Goal: Task Accomplishment & Management: Manage account settings

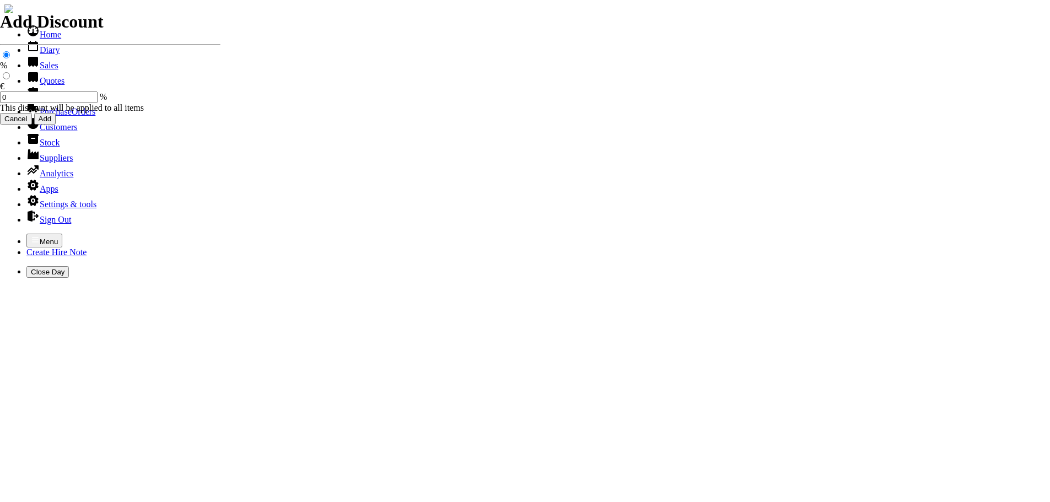
select select "HO"
click at [31, 235] on icon "button" at bounding box center [35, 239] width 9 height 9
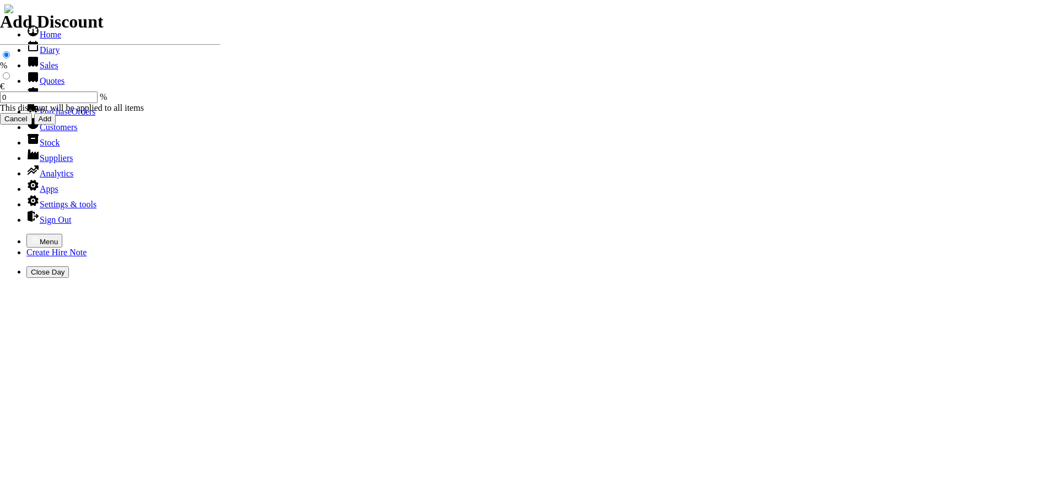
click at [32, 70] on link "Sales" at bounding box center [42, 65] width 32 height 9
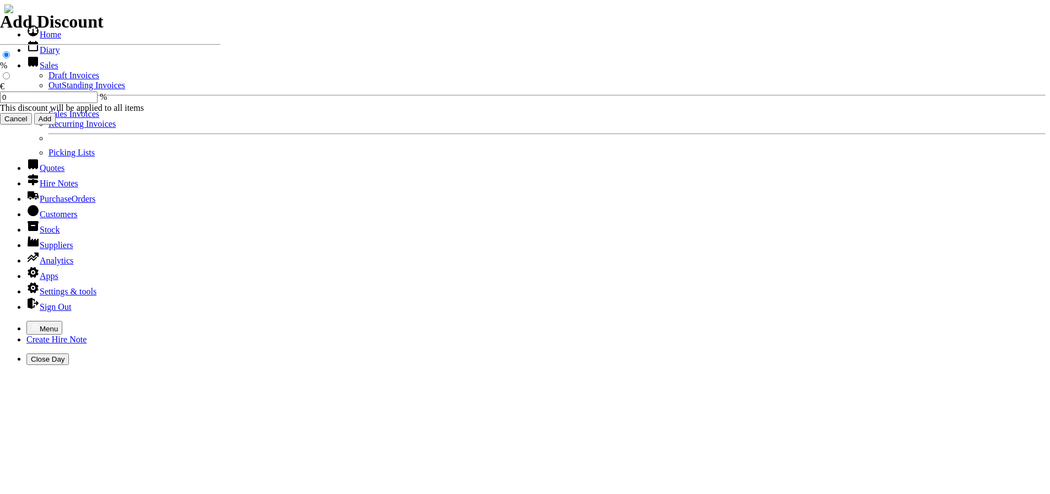
click at [49, 90] on link "OutStanding Invoices" at bounding box center [87, 84] width 77 height 9
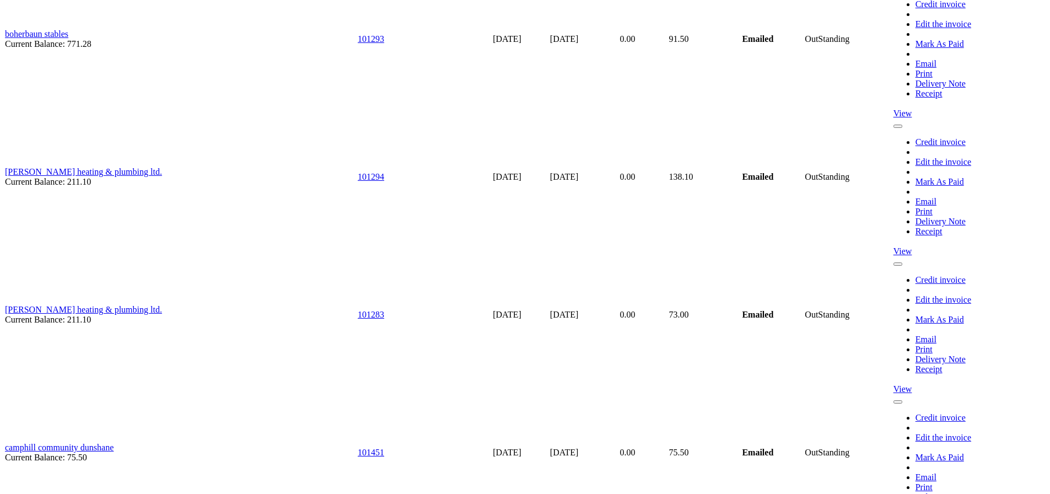
scroll to position [4134, 0]
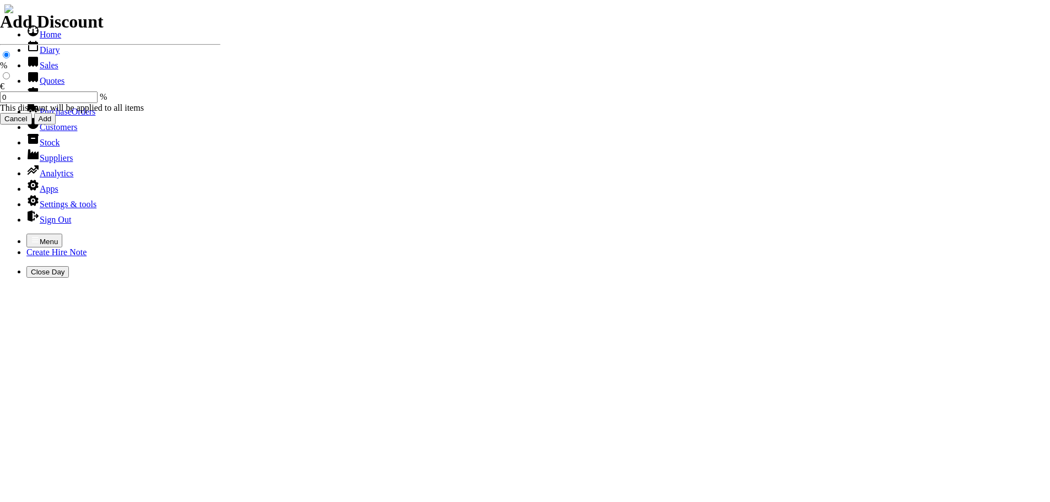
select select "HO"
click at [31, 235] on icon "button" at bounding box center [35, 239] width 9 height 9
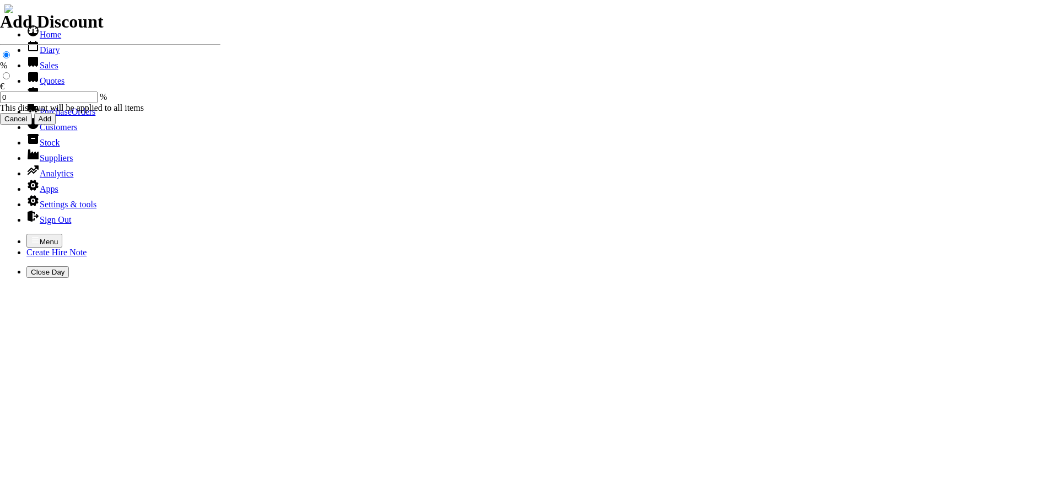
click at [37, 70] on link "Sales" at bounding box center [42, 65] width 32 height 9
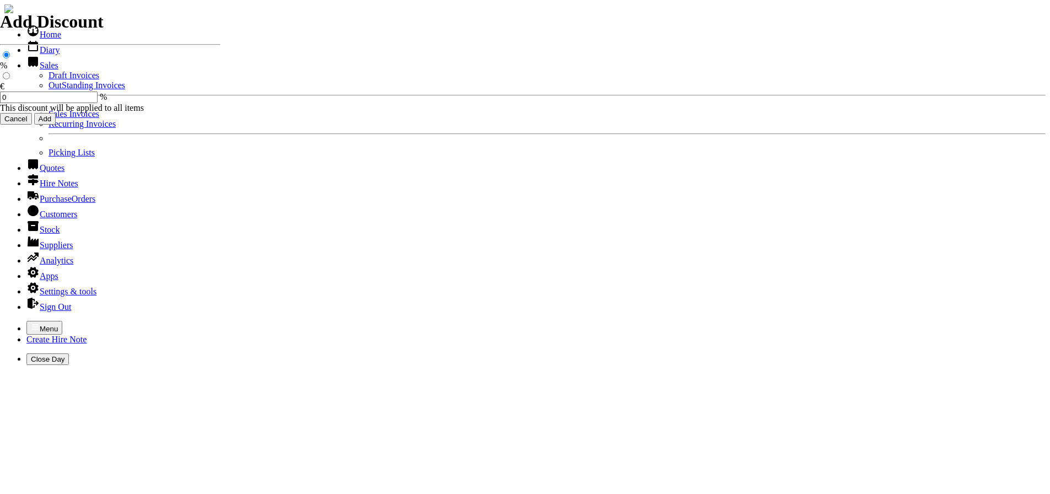
click at [49, 90] on link "OutStanding Invoices" at bounding box center [87, 84] width 77 height 9
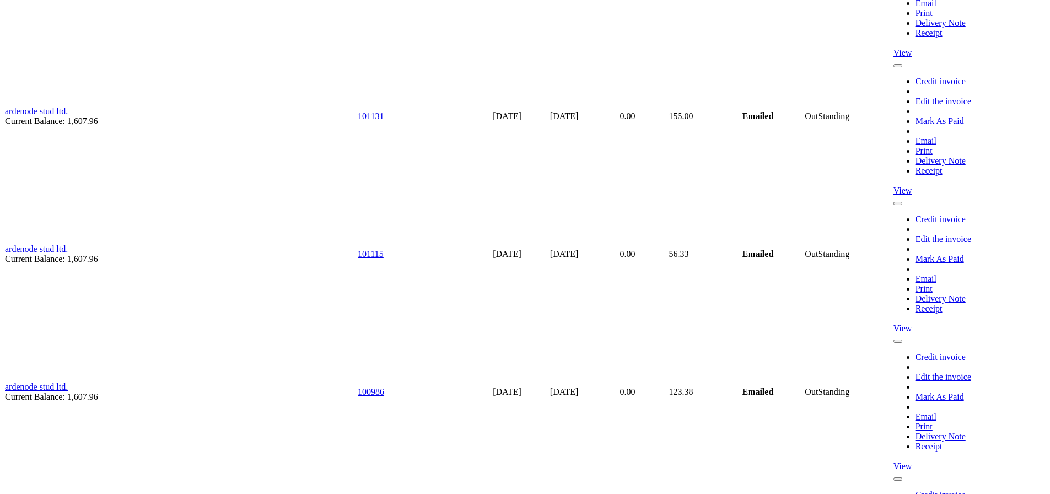
scroll to position [2811, 0]
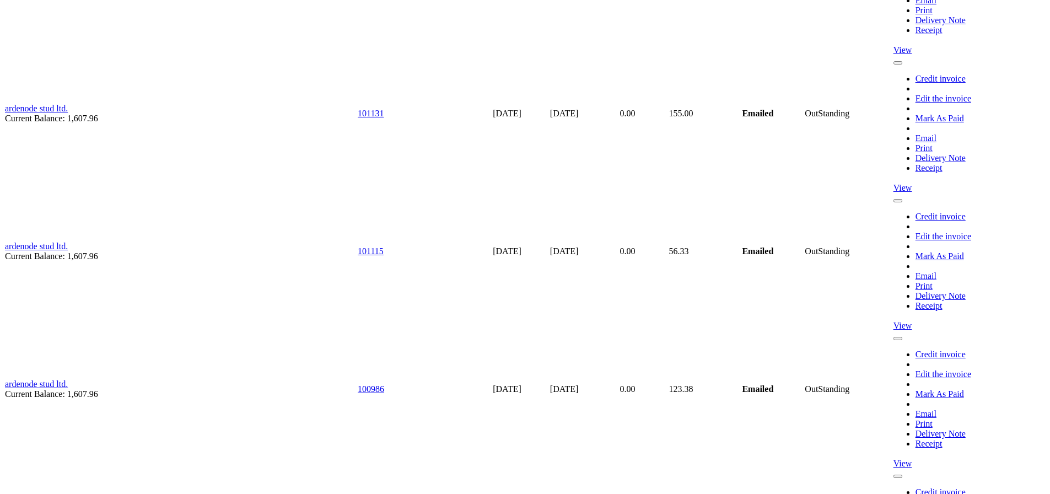
scroll to position [2866, 0]
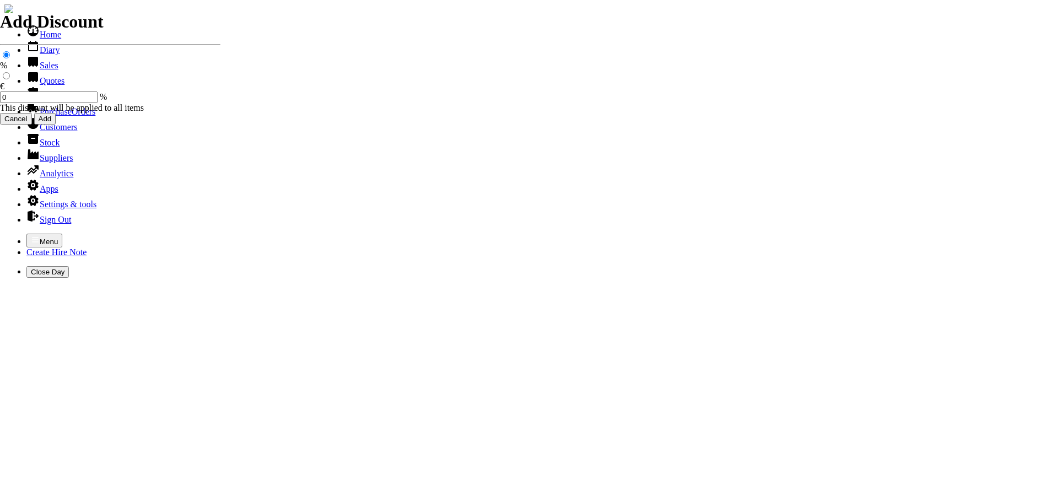
select select "HO"
click at [31, 235] on icon "button" at bounding box center [35, 239] width 9 height 9
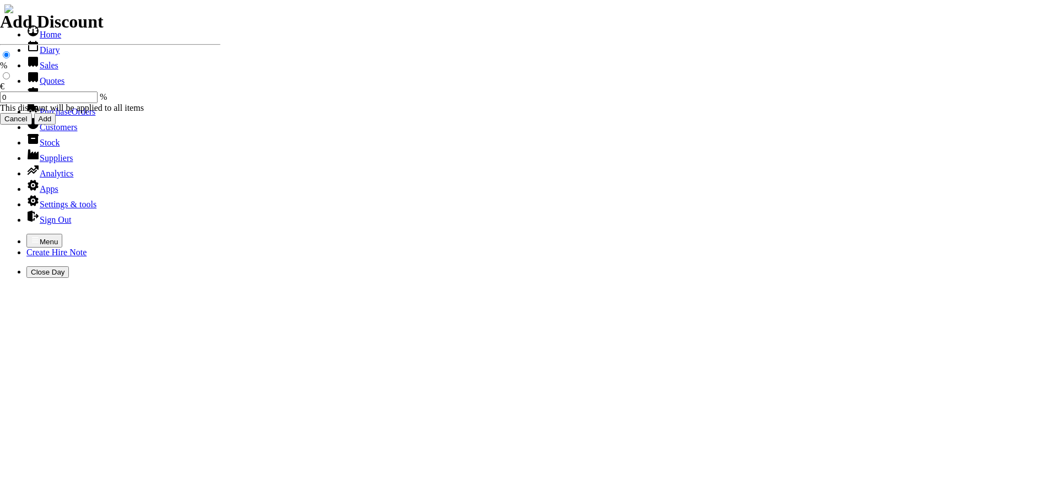
click at [40, 70] on link "Sales" at bounding box center [42, 65] width 32 height 9
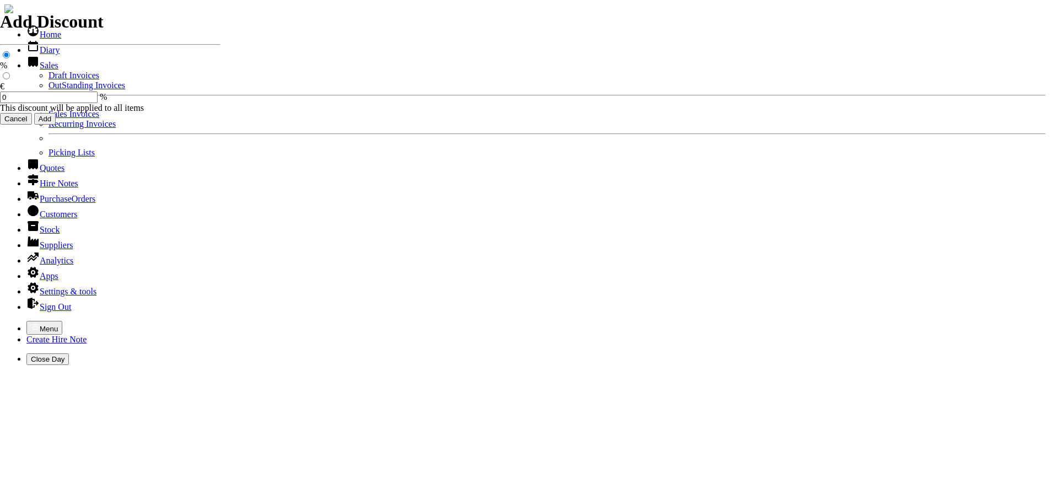
click at [52, 90] on link "OutStanding Invoices" at bounding box center [87, 84] width 77 height 9
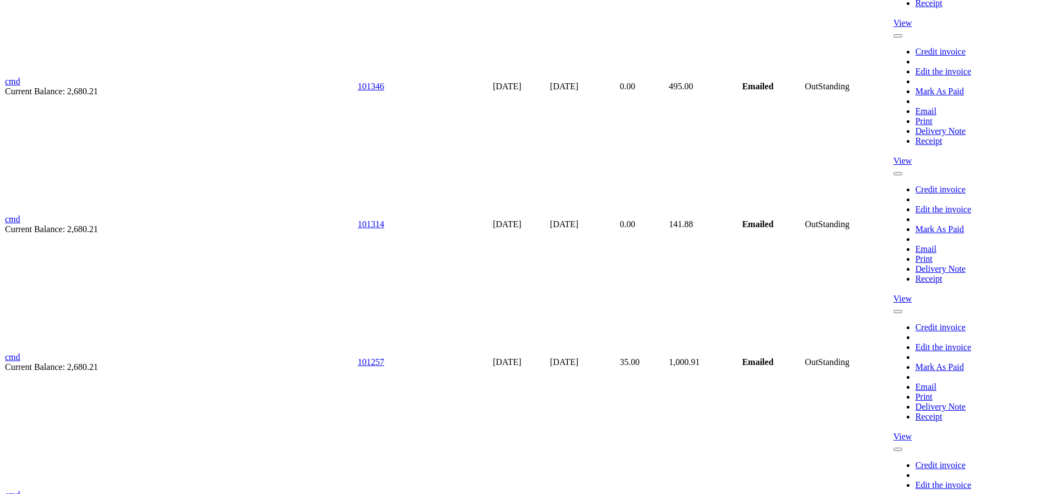
scroll to position [5897, 0]
